Goal: Transaction & Acquisition: Purchase product/service

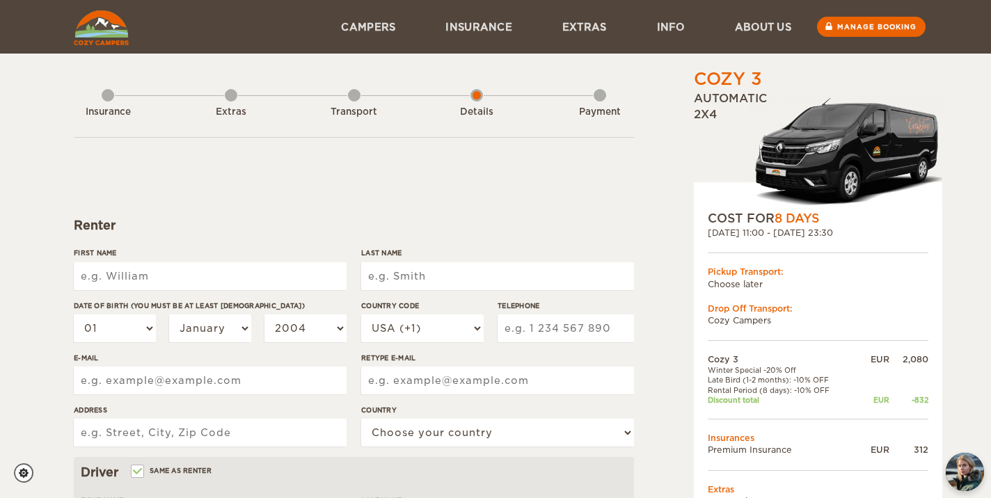
click at [799, 227] on div "06. Oct 2025 11:00 - 13. Oct 2025 23:30" at bounding box center [817, 233] width 221 height 12
click at [788, 216] on span "8 Days" at bounding box center [796, 218] width 45 height 14
click at [800, 230] on div "06. Oct 2025 11:00 - 13. Oct 2025 23:30" at bounding box center [817, 233] width 221 height 12
click at [100, 89] on div "Insurance Extras Transport Details Payment" at bounding box center [354, 102] width 560 height 70
click at [112, 97] on div "Insurance" at bounding box center [108, 109] width 13 height 56
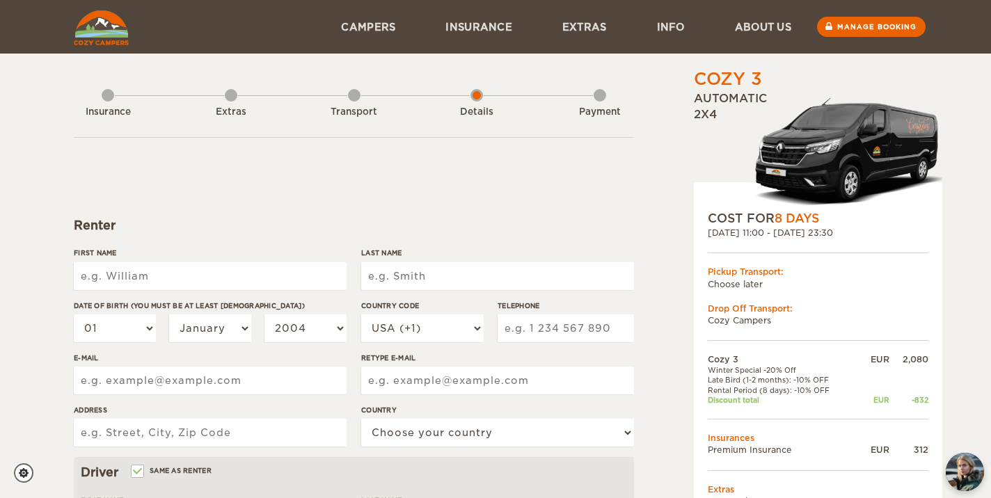
click at [122, 277] on input "First Name" at bounding box center [210, 276] width 273 height 28
type input "[PERSON_NAME]"
click at [421, 270] on input "Last Name" at bounding box center [497, 276] width 273 height 28
type input "Samal"
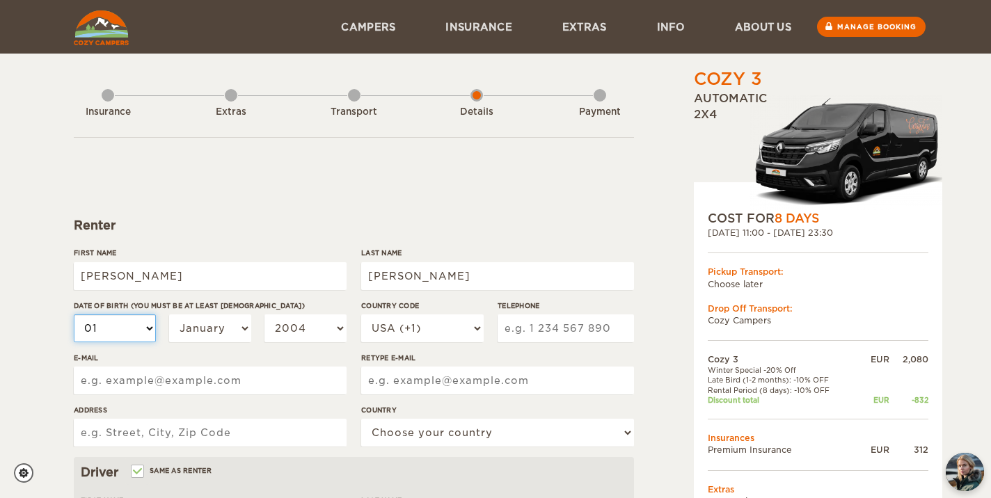
type input "Samal"
click at [136, 335] on select "01 02 03 04 05 06 07 08 09 10 11 12 13 14 15 16 17 18 19 20 21 22 23 24 25 26 2…" at bounding box center [115, 328] width 82 height 28
select select "24"
click at [218, 338] on select "January February March April May June July August September October November De…" at bounding box center [210, 328] width 82 height 28
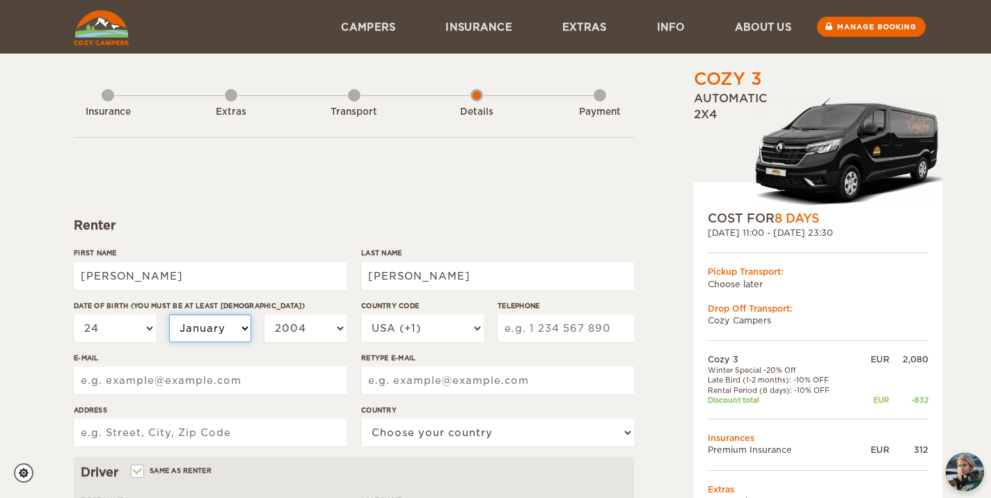
select select "06"
click at [323, 328] on select "2004 2003 2002 2001 2000 1999 1998 1997 1996 1995 1994 1993 1992 1991 1990 1989…" at bounding box center [305, 328] width 82 height 28
select select "1999"
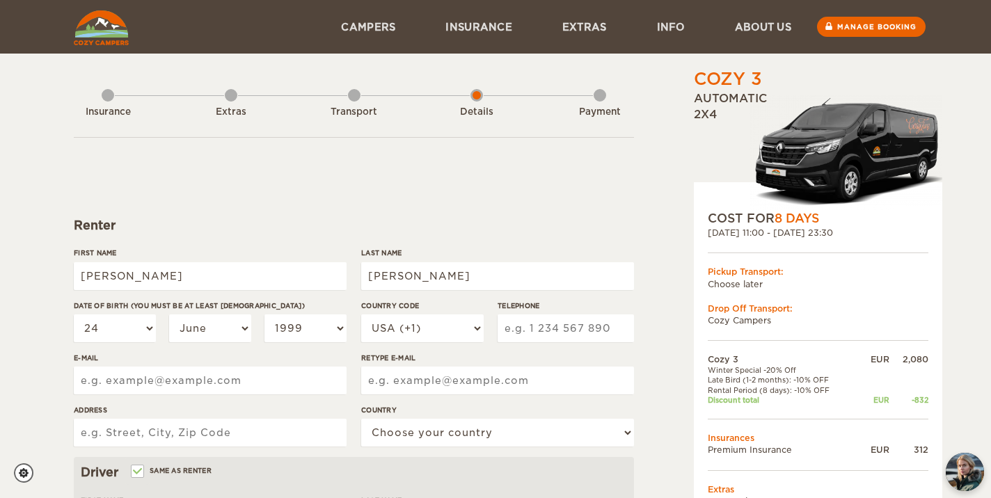
click at [329, 363] on div "E-mail" at bounding box center [210, 379] width 273 height 52
click at [578, 331] on input "Telephone" at bounding box center [565, 328] width 136 height 28
type input "8325382907"
click at [650, 332] on div "Cozy 3 Expand Collapse Total 1,611 EUR Automatic 2x4 COST FOR 8 Days 06. Oct 20…" at bounding box center [782, 478] width 269 height 823
click at [285, 386] on input "E-mail" at bounding box center [210, 381] width 273 height 28
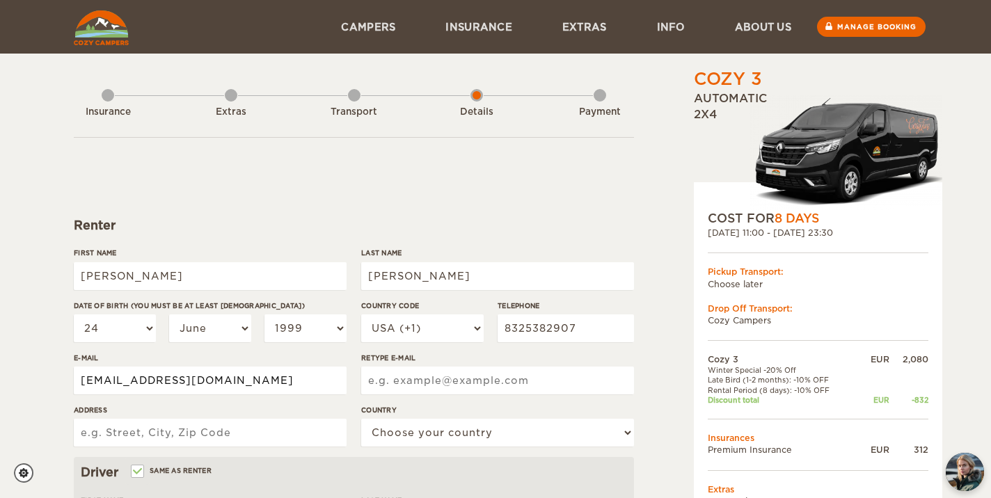
type input "ssamal9@gmail.com"
click at [415, 394] on input "Retype E-mail" at bounding box center [497, 381] width 273 height 28
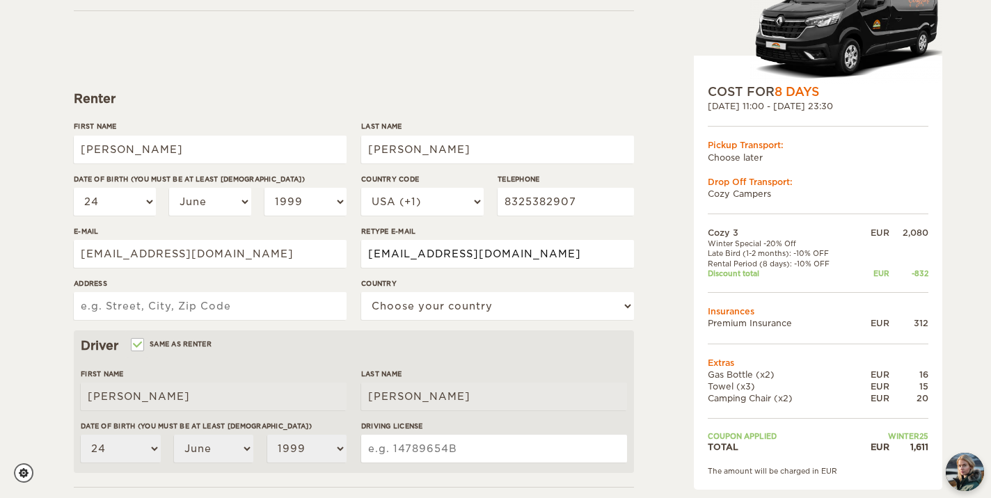
scroll to position [137, 0]
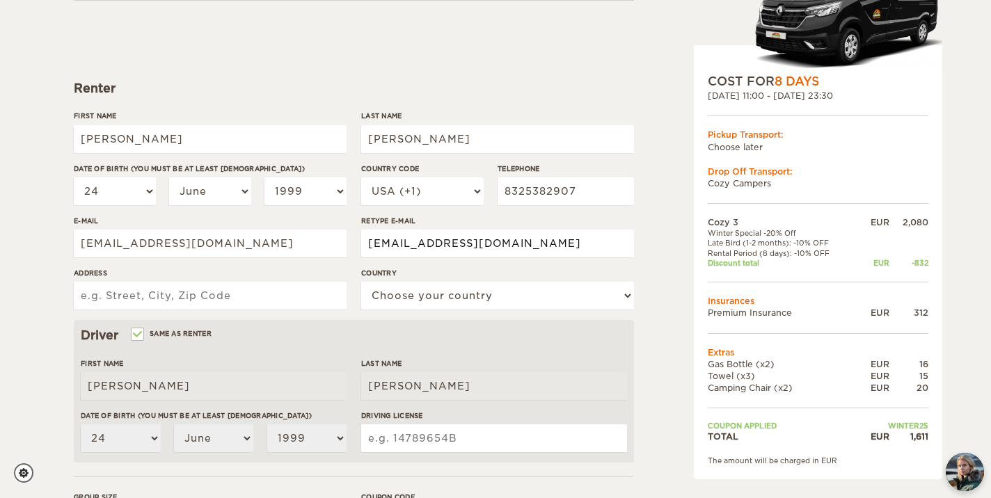
type input "ssamal9@gmail.com"
click at [271, 297] on input "Address" at bounding box center [210, 296] width 273 height 28
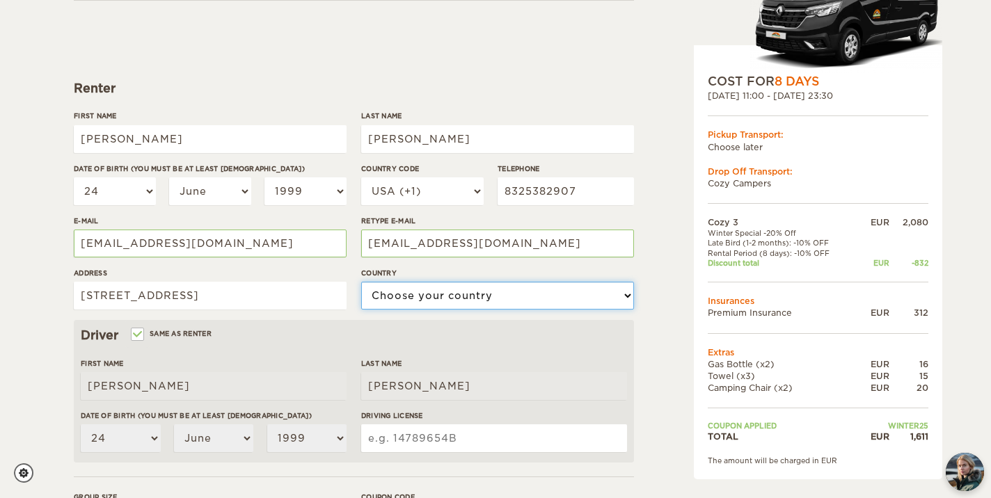
click at [399, 299] on select "Choose your country United States United Kingdom Germany Afghanistan Albania Al…" at bounding box center [497, 296] width 273 height 28
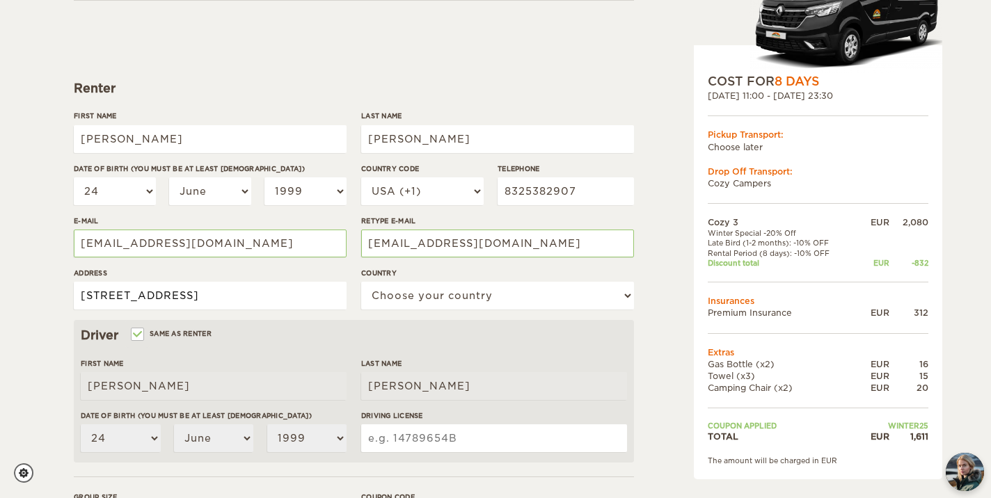
click at [264, 299] on input "8213 Meadow Rd, Dallas, TX, US" at bounding box center [210, 296] width 273 height 28
type input "8213 Meadow Rd, Dallas, TX"
click at [305, 321] on div "Driver Same as renter First Name Sonal Last Name Samal Date of birth (You must …" at bounding box center [354, 391] width 560 height 143
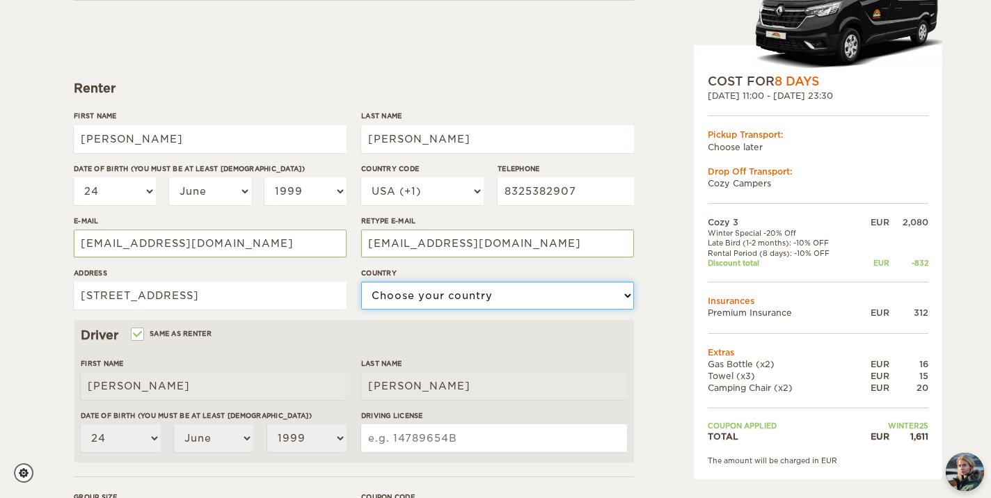
click at [458, 291] on select "Choose your country United States United Kingdom Germany Afghanistan Albania Al…" at bounding box center [497, 296] width 273 height 28
select select "222"
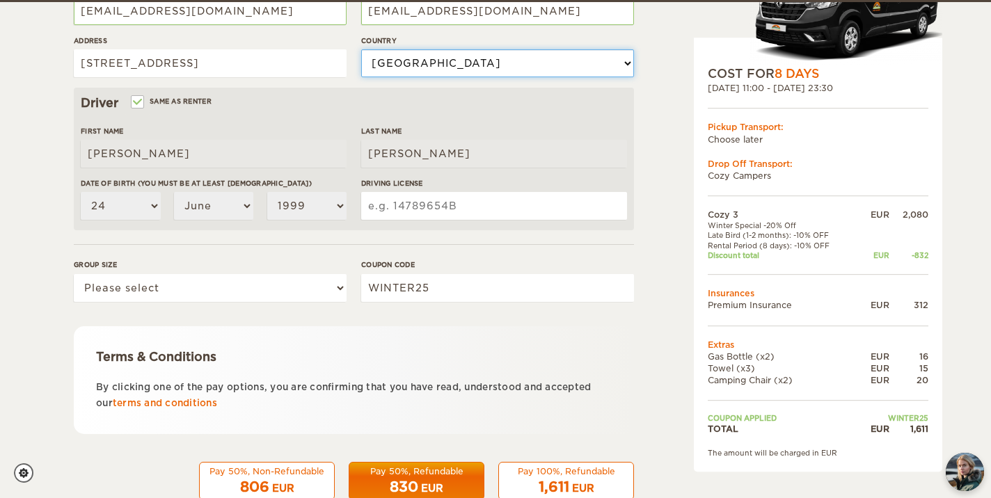
scroll to position [371, 0]
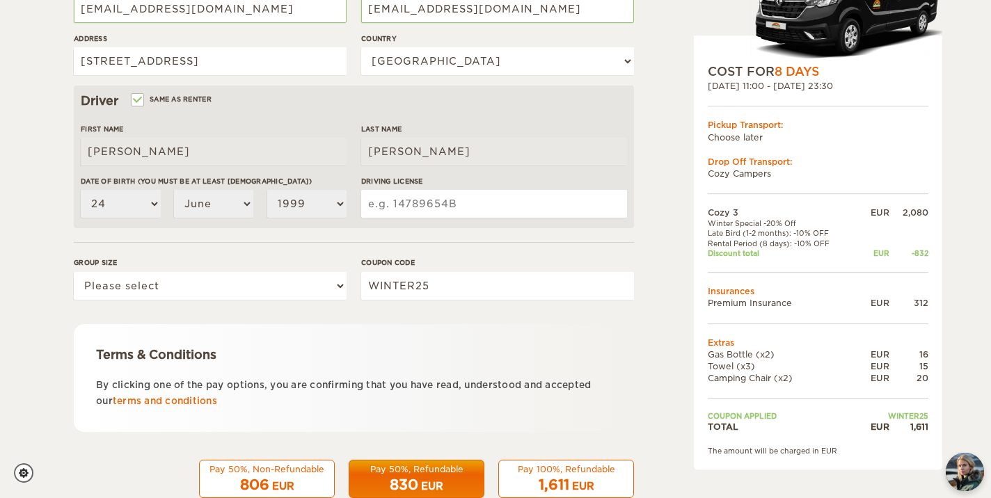
click at [447, 208] on input "Driving License" at bounding box center [494, 204] width 266 height 28
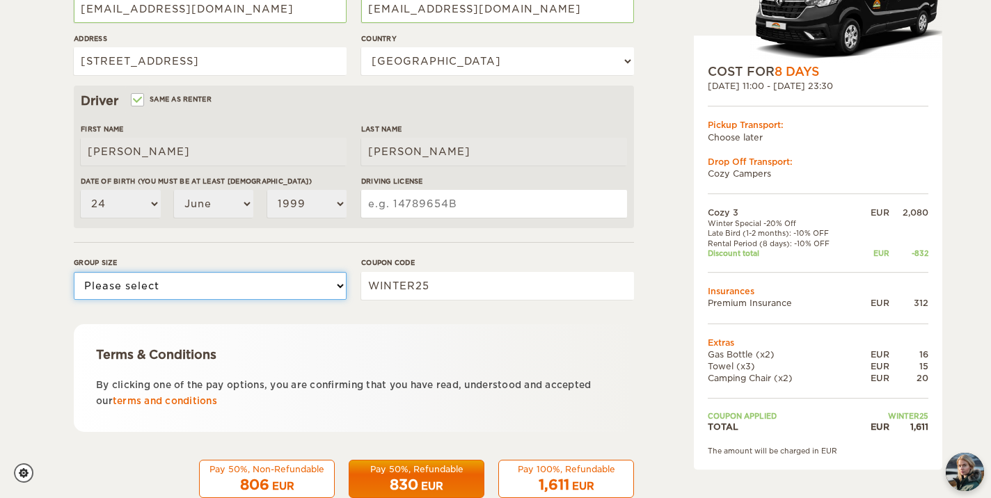
click at [266, 287] on select "Please select 1 2 3" at bounding box center [210, 286] width 273 height 28
select select "2"
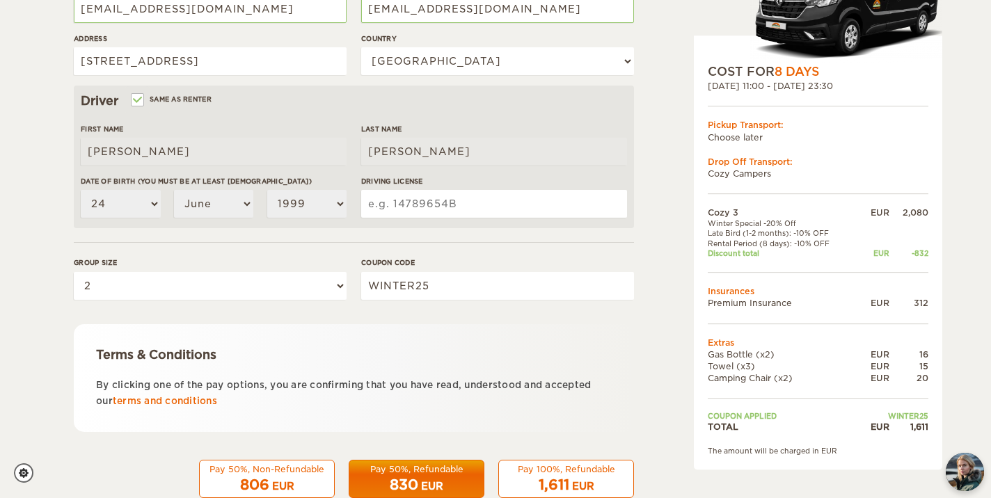
click at [500, 202] on input "Driving License" at bounding box center [494, 204] width 266 height 28
type input "41227414"
click at [574, 350] on div "Terms & Conditions" at bounding box center [353, 354] width 515 height 17
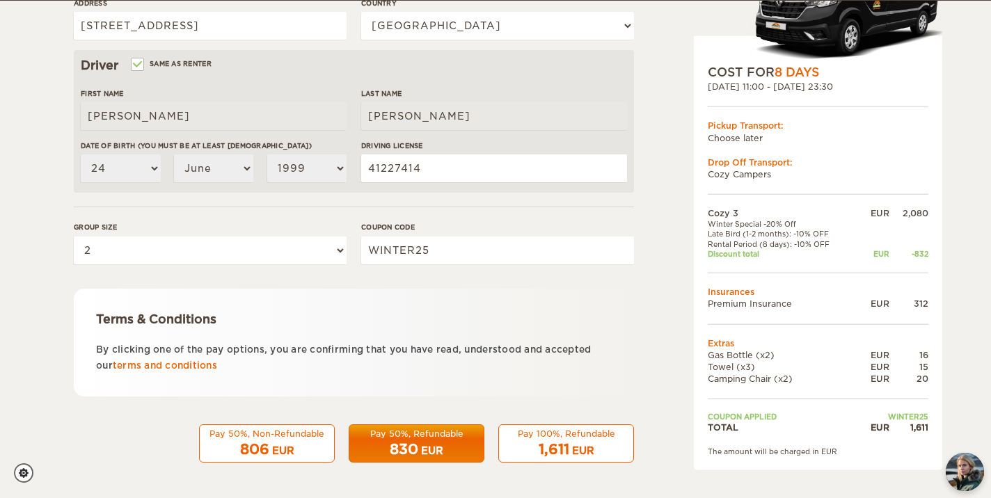
scroll to position [0, 0]
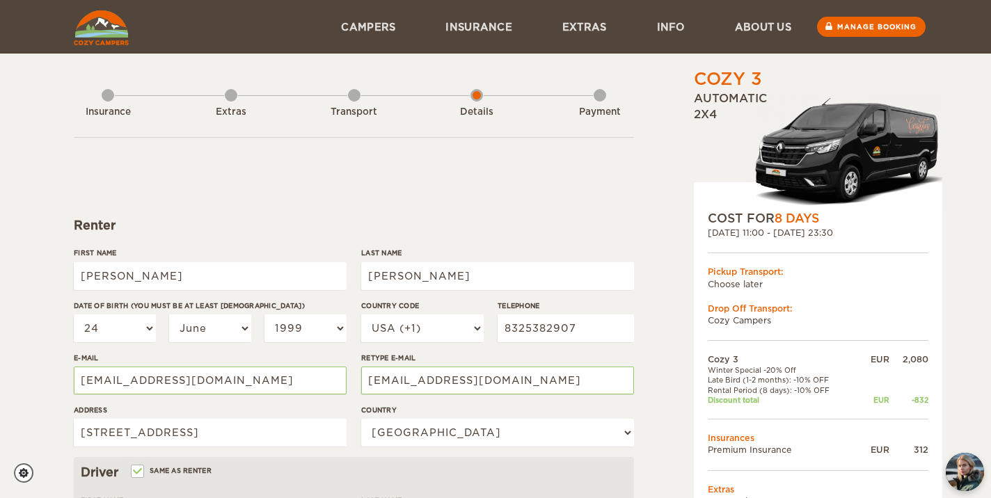
click at [232, 97] on div "Extras" at bounding box center [231, 109] width 13 height 56
click at [100, 94] on div "Insurance Extras Transport Details Payment" at bounding box center [354, 102] width 560 height 70
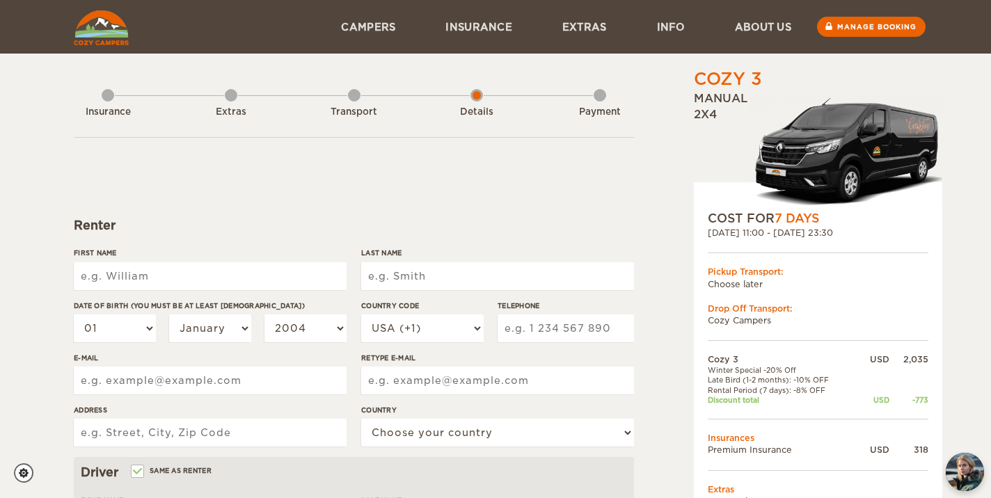
click at [301, 288] on input "First Name" at bounding box center [210, 276] width 273 height 28
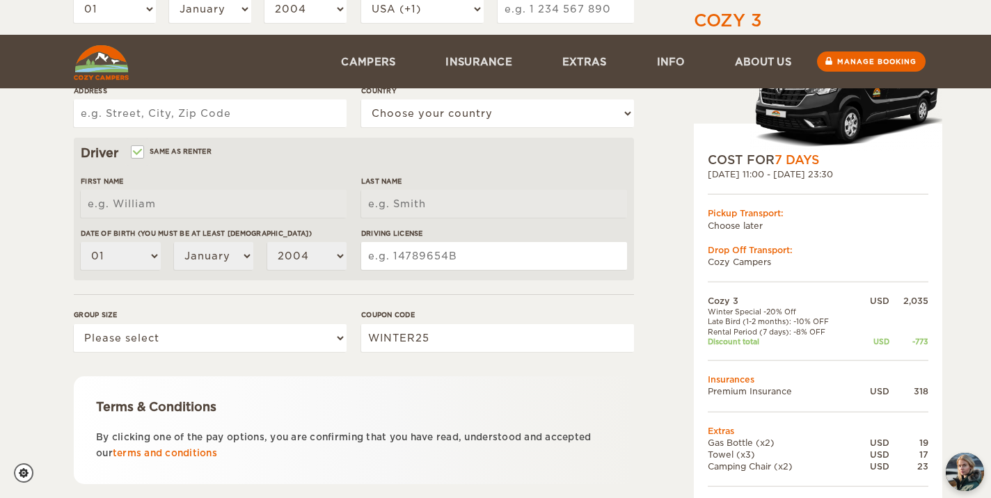
scroll to position [407, 0]
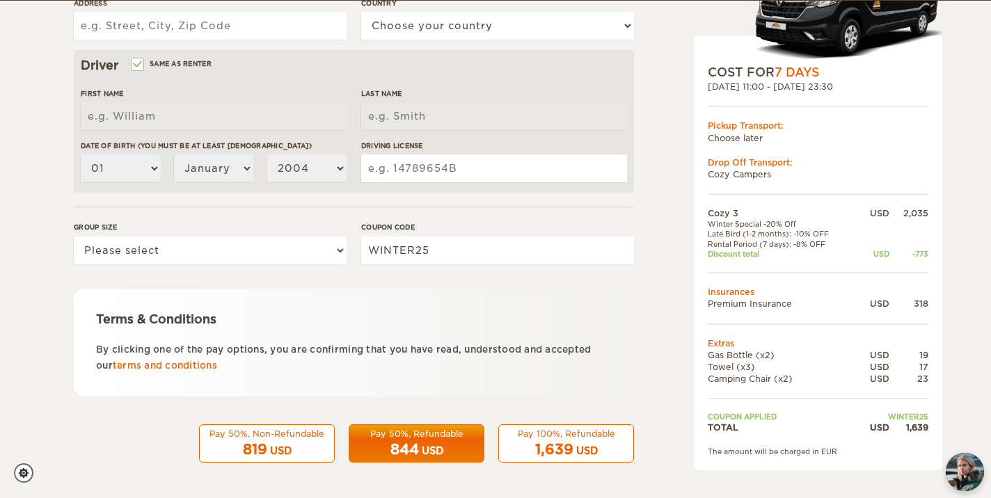
type input "Sonal Samal"
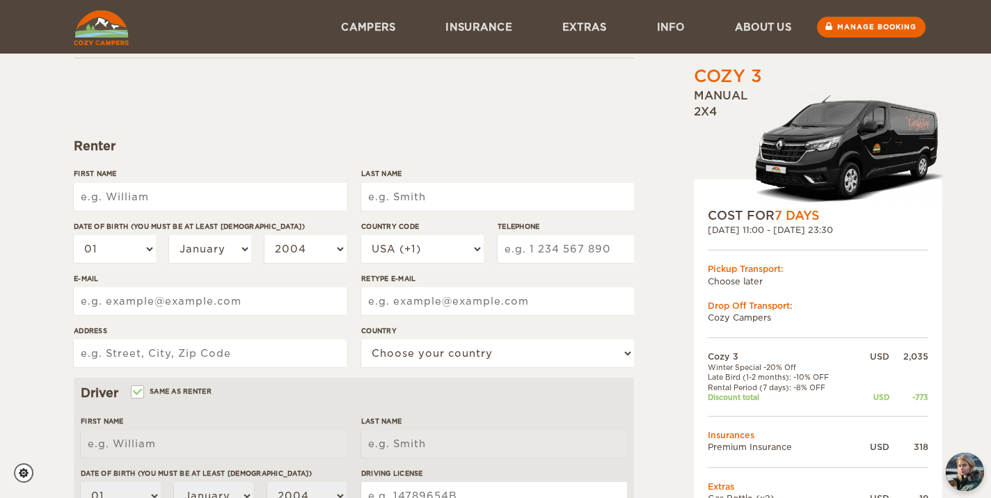
scroll to position [77, 0]
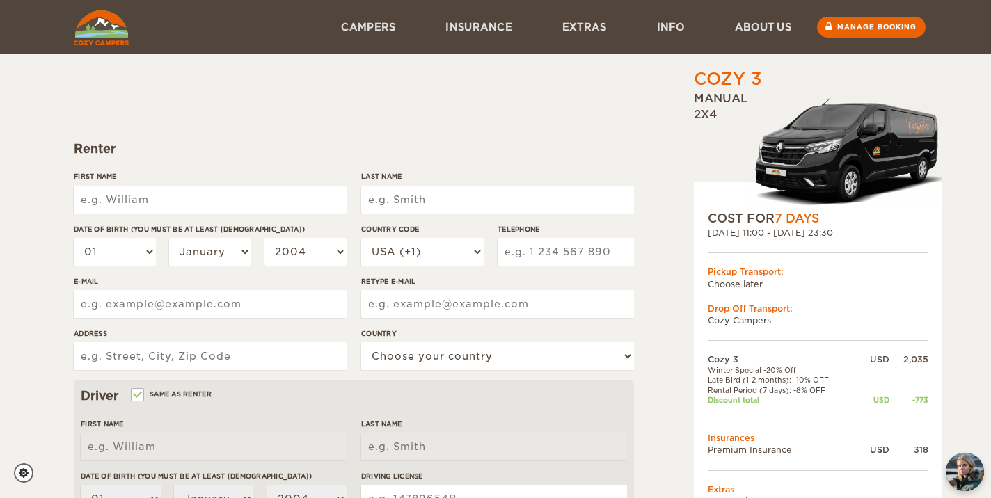
click at [224, 195] on input "First Name" at bounding box center [210, 200] width 273 height 28
type input "[PERSON_NAME]"
click at [398, 211] on input "Last Name" at bounding box center [497, 200] width 273 height 28
type input "Samal"
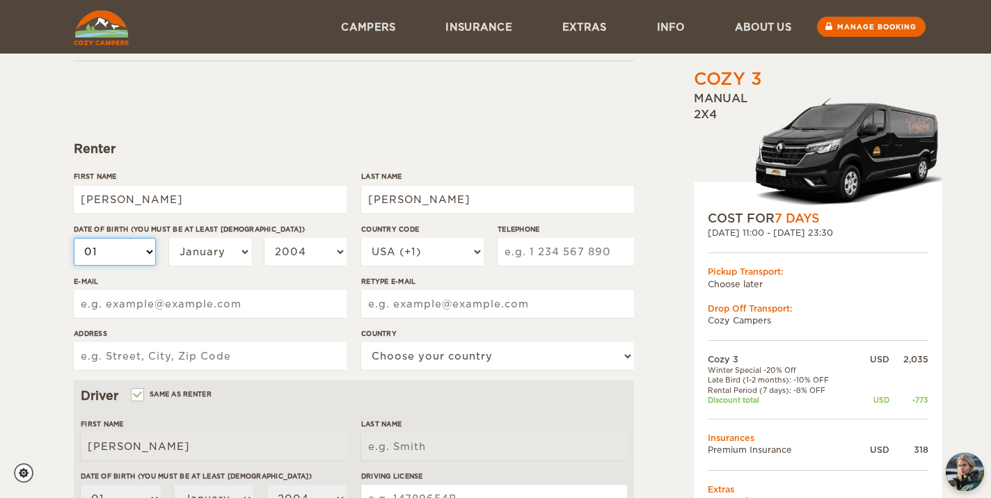
type input "Samal"
click at [154, 250] on select "01 02 03 04 05 06 07 08 09 10 11 12 13 14 15 16 17 18 19 20 21 22 23 24 25 26 2…" at bounding box center [115, 252] width 82 height 28
select select "24"
click at [228, 257] on select "January February March April May June July August September October November De…" at bounding box center [210, 252] width 82 height 28
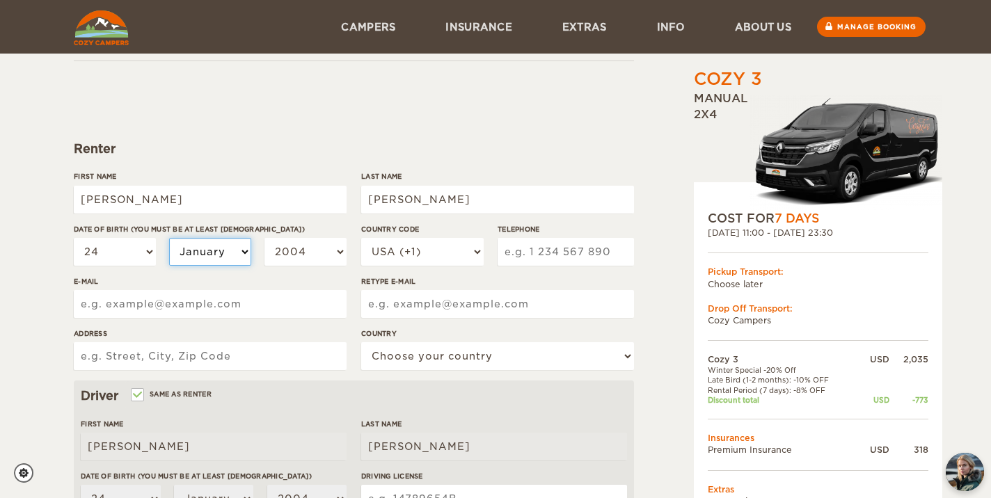
select select "06"
click at [298, 259] on select "2004 2003 2002 2001 2000 1999 1998 1997 1996 1995 1994 1993 1992 1991 1990 1989…" at bounding box center [305, 252] width 82 height 28
select select "1999"
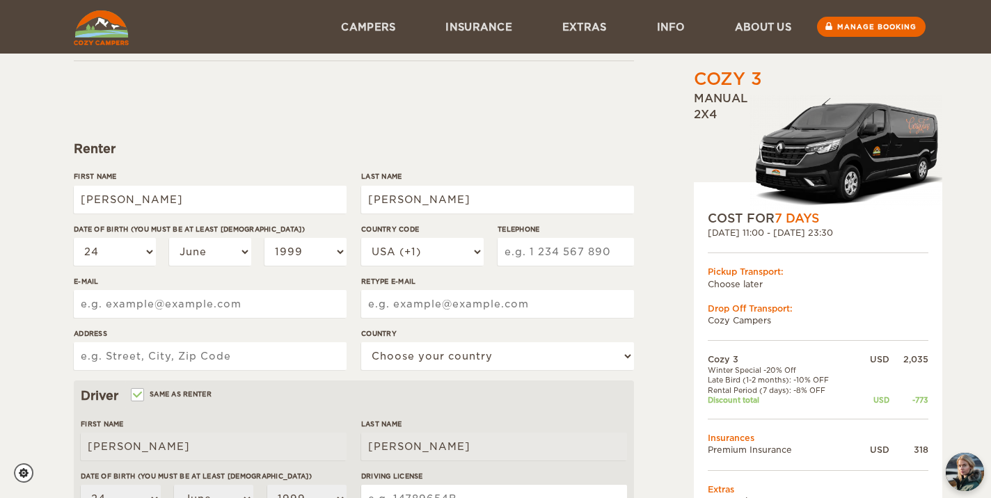
click at [536, 248] on input "Telephone" at bounding box center [565, 252] width 136 height 28
type input "8325382907"
click at [627, 282] on label"] "Retype E-mail" at bounding box center [497, 281] width 273 height 10
click at [627, 290] on input "Retype E-mail" at bounding box center [497, 304] width 273 height 28
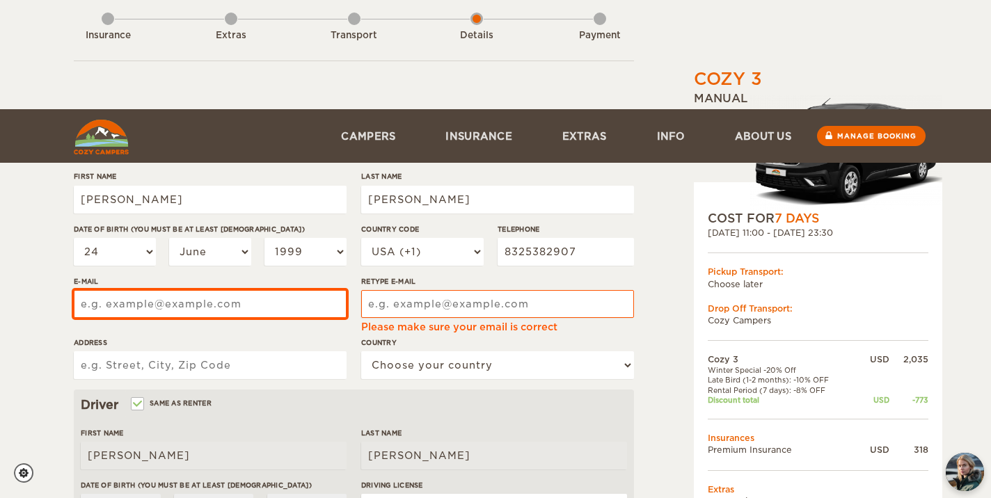
click at [234, 308] on form "Renter First Name Sonal Last Name Samal Date of birth (You must be at least 20 …" at bounding box center [354, 432] width 560 height 742
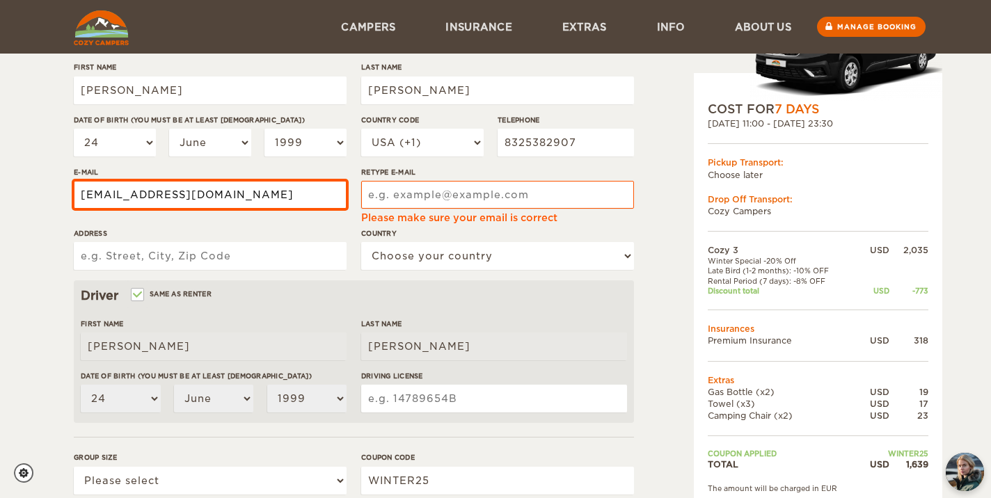
type input "ssamal9@gmail.com"
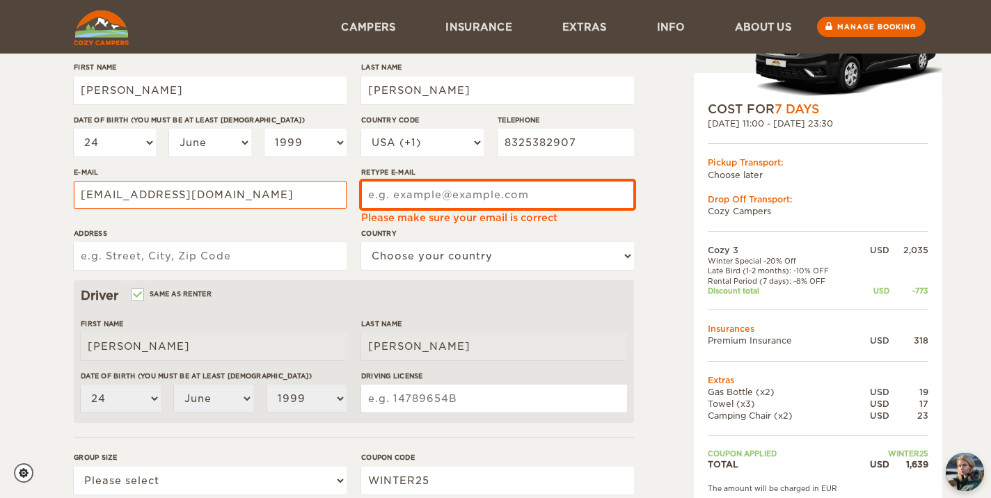
click at [378, 197] on input "Retype E-mail" at bounding box center [497, 195] width 273 height 28
type input "ssamal9@gmail.com"
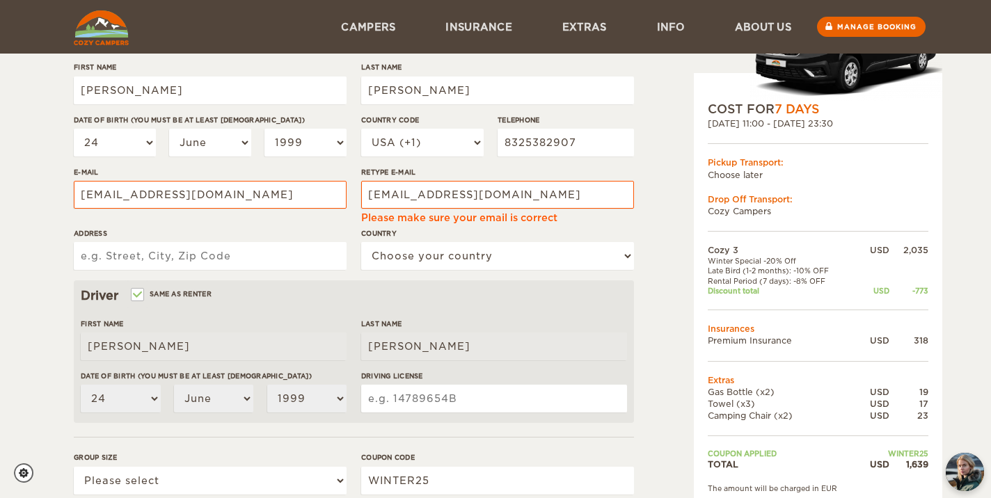
click at [598, 229] on label "Country" at bounding box center [497, 233] width 273 height 10
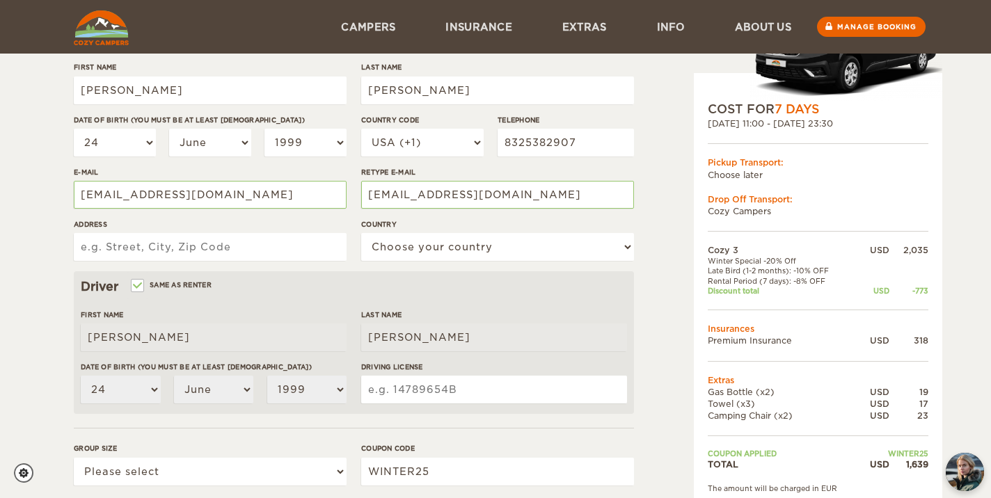
click at [319, 251] on input "Address" at bounding box center [210, 247] width 273 height 28
type input "8213 Meadow Rd, Dallas, TX"
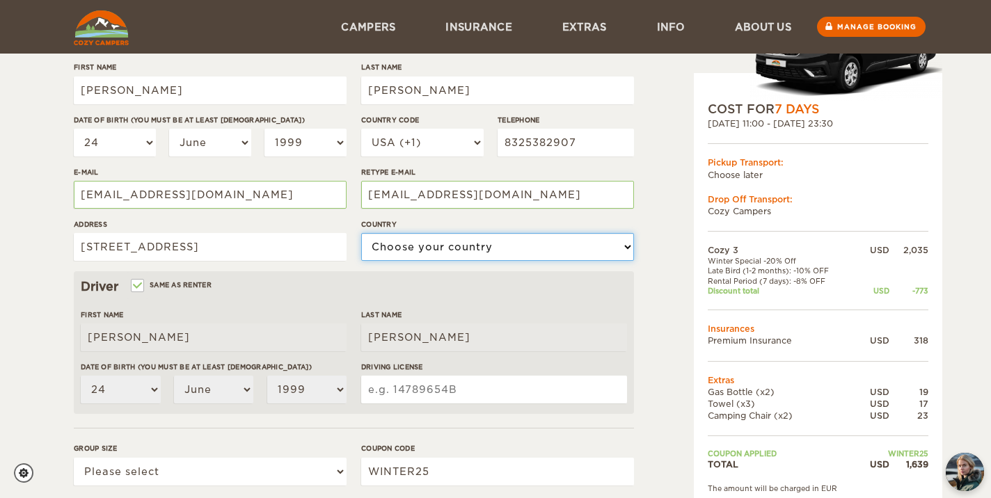
click at [447, 250] on select "Choose your country United States United Kingdom Germany Afghanistan Albania Al…" at bounding box center [497, 247] width 273 height 28
select select "222"
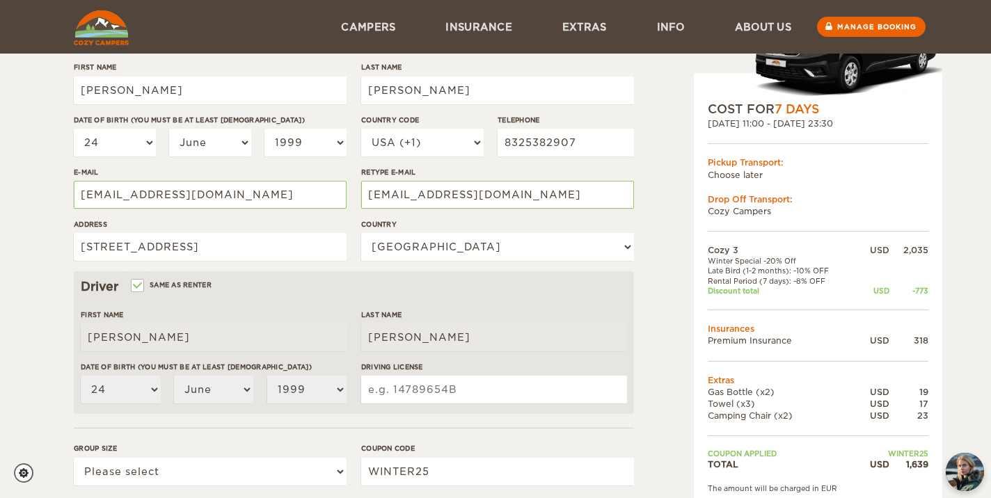
click at [397, 390] on input "Driving License" at bounding box center [494, 390] width 266 height 28
type input "41227414"
click at [448, 427] on form "Renter First Name Sonal Last Name Samal Date of birth (You must be at least 20 …" at bounding box center [354, 317] width 560 height 732
click at [318, 480] on select "Please select 1 2 3" at bounding box center [210, 472] width 273 height 28
select select "2"
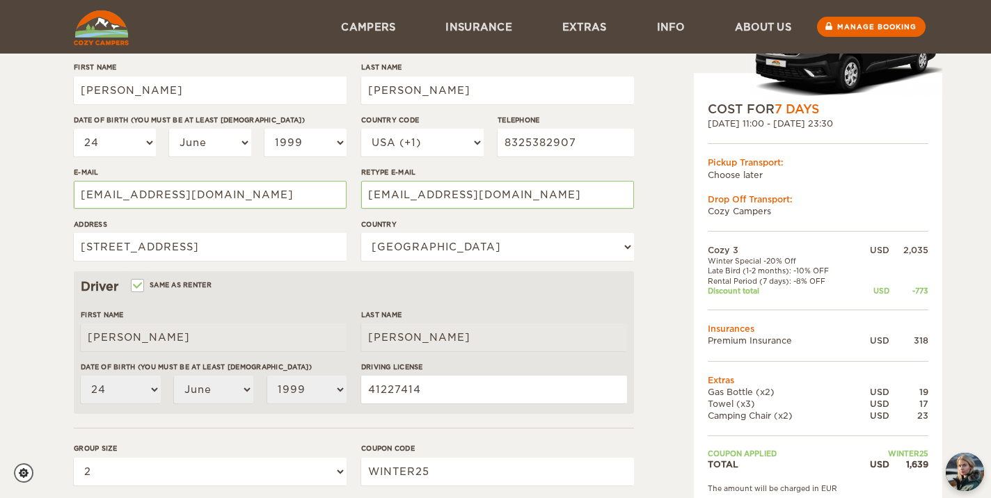
click at [368, 429] on form "Renter First Name Sonal Last Name Samal Date of birth (You must be at least 20 …" at bounding box center [354, 317] width 560 height 732
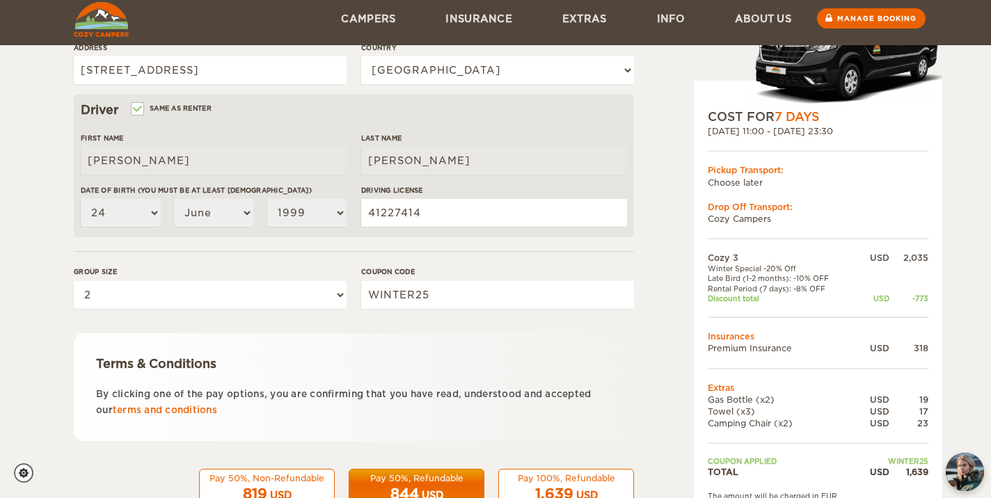
scroll to position [407, 0]
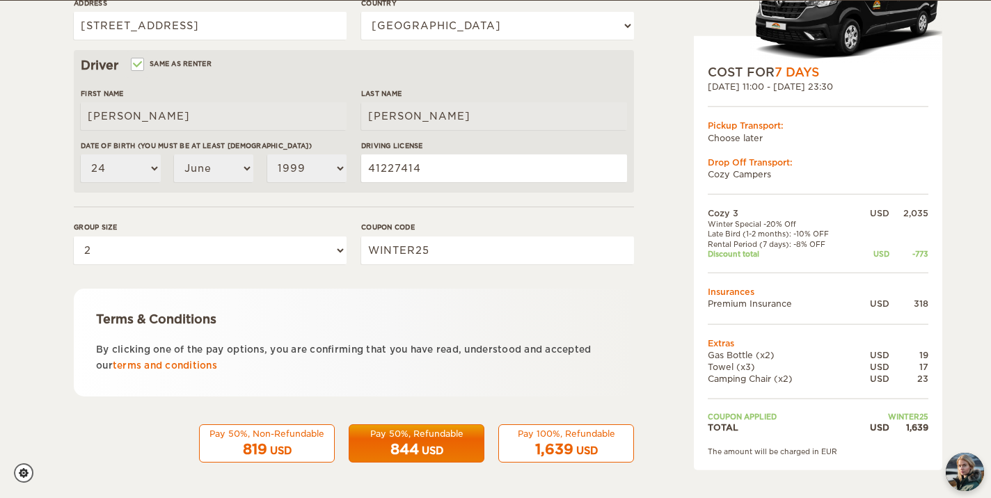
click at [558, 440] on div "1,639 USD" at bounding box center [566, 450] width 118 height 20
click at [538, 435] on div "Pay 100%, Refundable" at bounding box center [566, 434] width 118 height 12
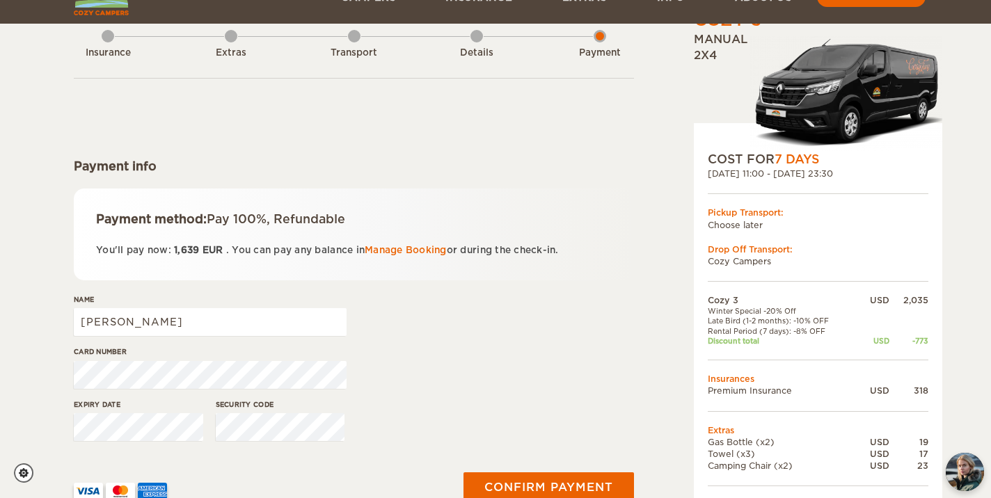
scroll to position [102, 0]
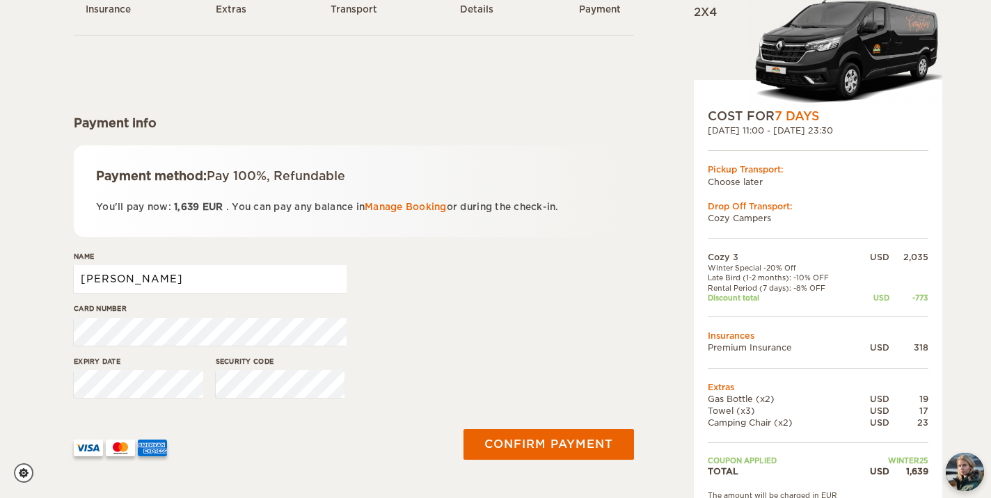
click at [208, 290] on input "[PERSON_NAME]" at bounding box center [210, 279] width 273 height 28
type input "Sonal Samal"
click at [482, 319] on div "Card number" at bounding box center [354, 329] width 560 height 52
click at [469, 319] on div "Card number" at bounding box center [354, 329] width 560 height 52
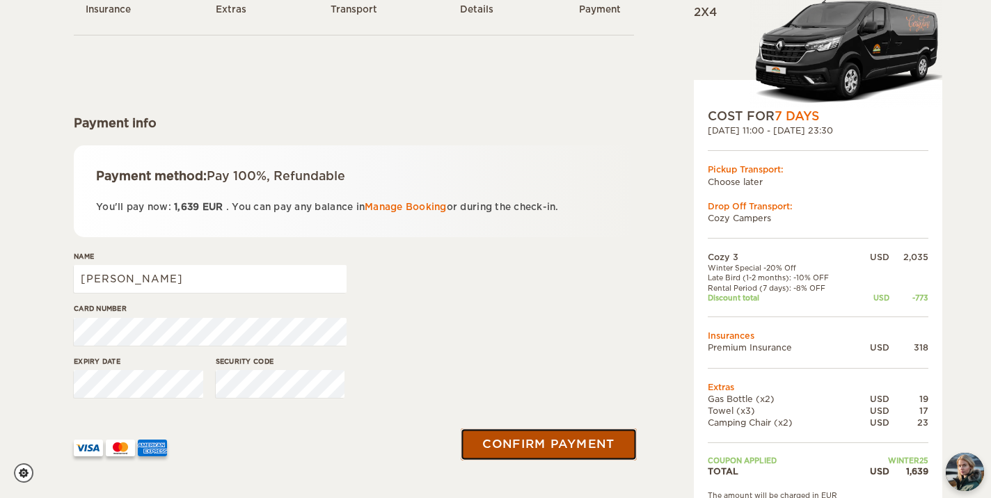
click at [524, 436] on button "Confirm payment" at bounding box center [547, 444] width 175 height 31
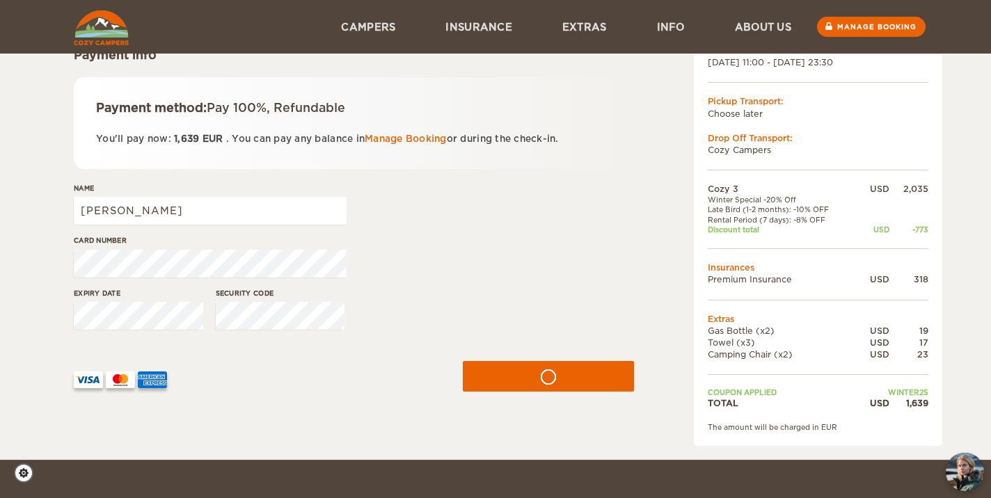
scroll to position [0, 0]
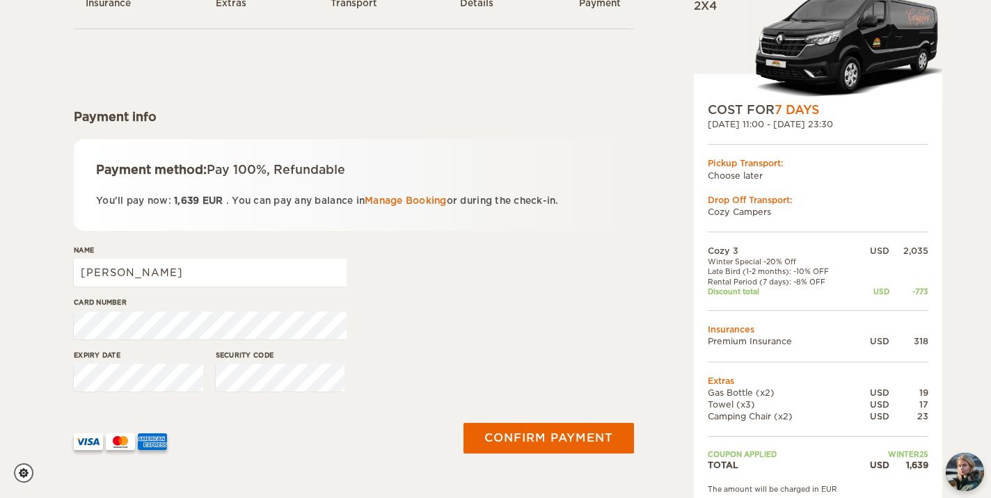
scroll to position [129, 0]
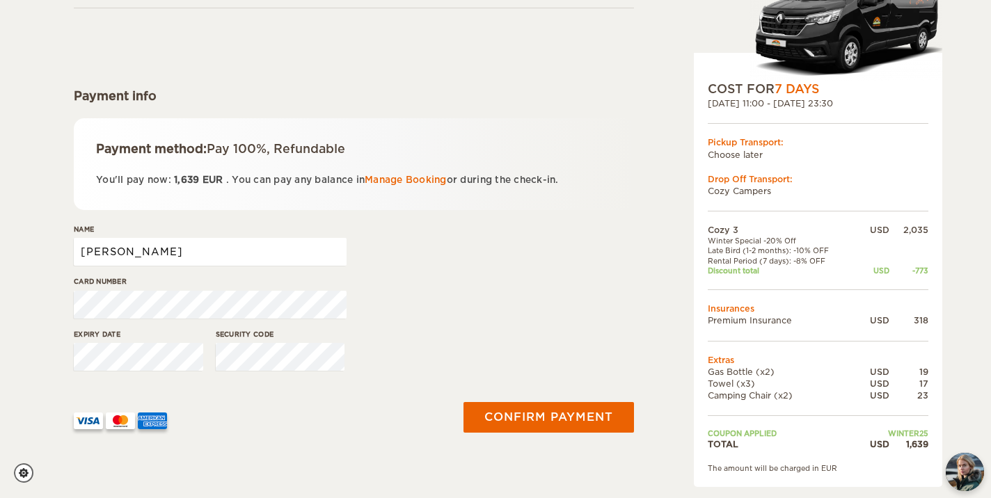
click at [232, 264] on input "[PERSON_NAME]" at bounding box center [210, 252] width 273 height 28
type input "[PERSON_NAME]"
click at [424, 264] on div "Name [PERSON_NAME]" at bounding box center [354, 250] width 560 height 52
click at [498, 400] on div "Confirm payment" at bounding box center [546, 417] width 192 height 72
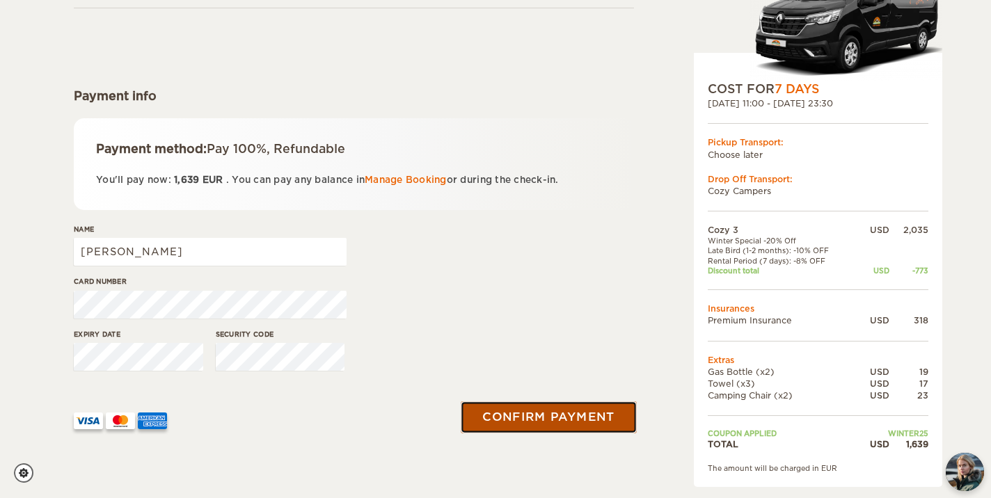
click at [496, 424] on button "Confirm payment" at bounding box center [547, 416] width 175 height 31
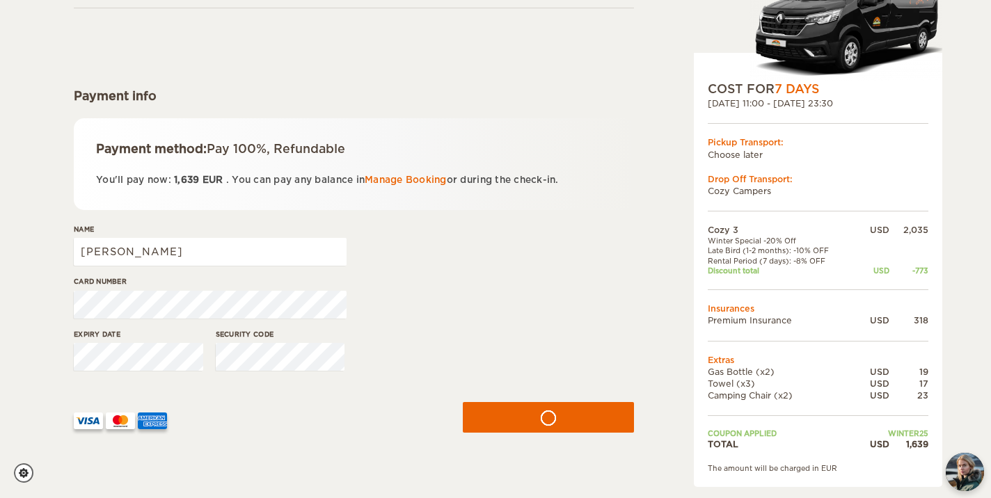
click at [262, 426] on div at bounding box center [258, 415] width 368 height 27
